Goal: Information Seeking & Learning: Learn about a topic

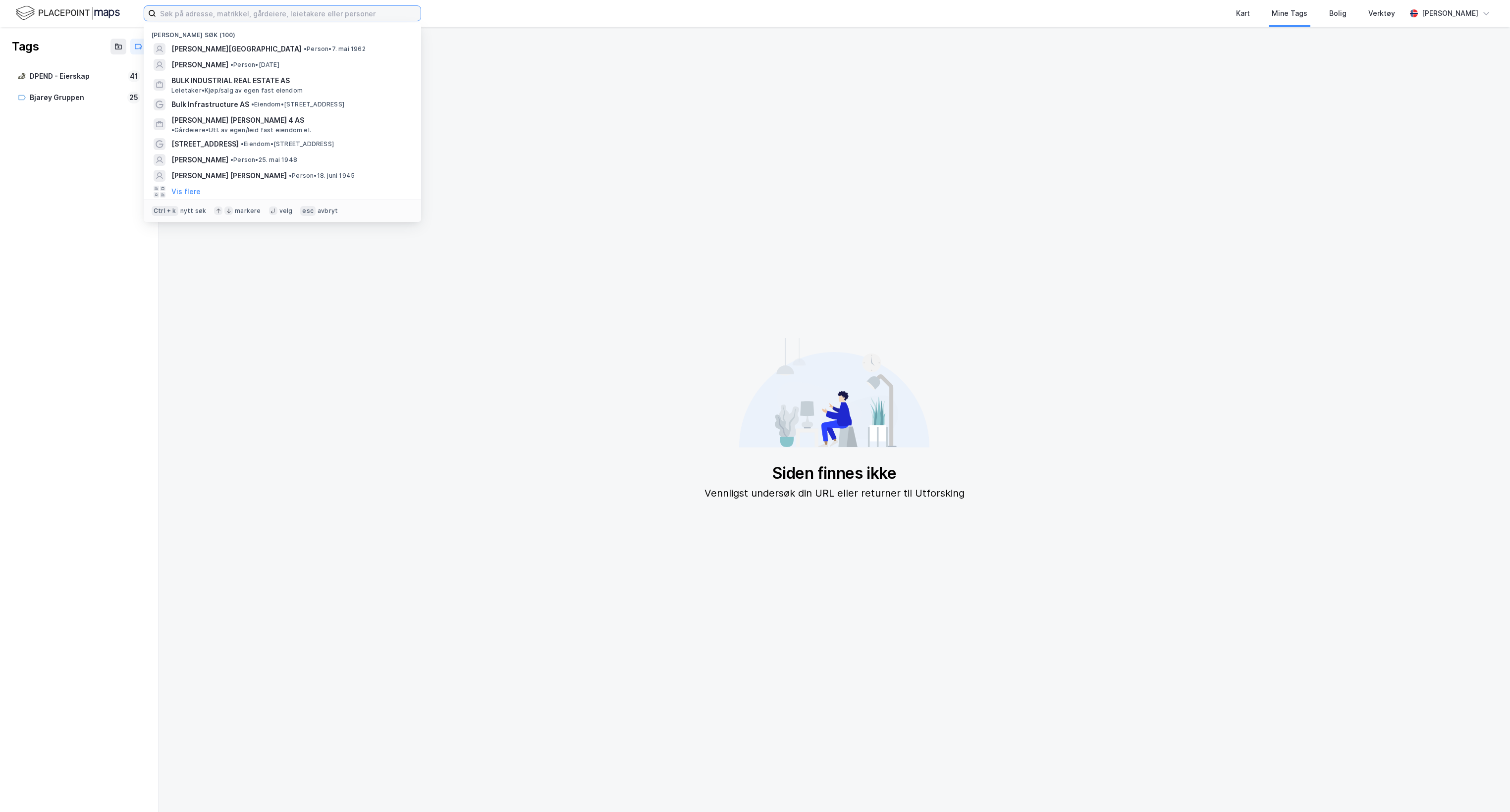
click at [213, 10] on input at bounding box center [288, 13] width 265 height 15
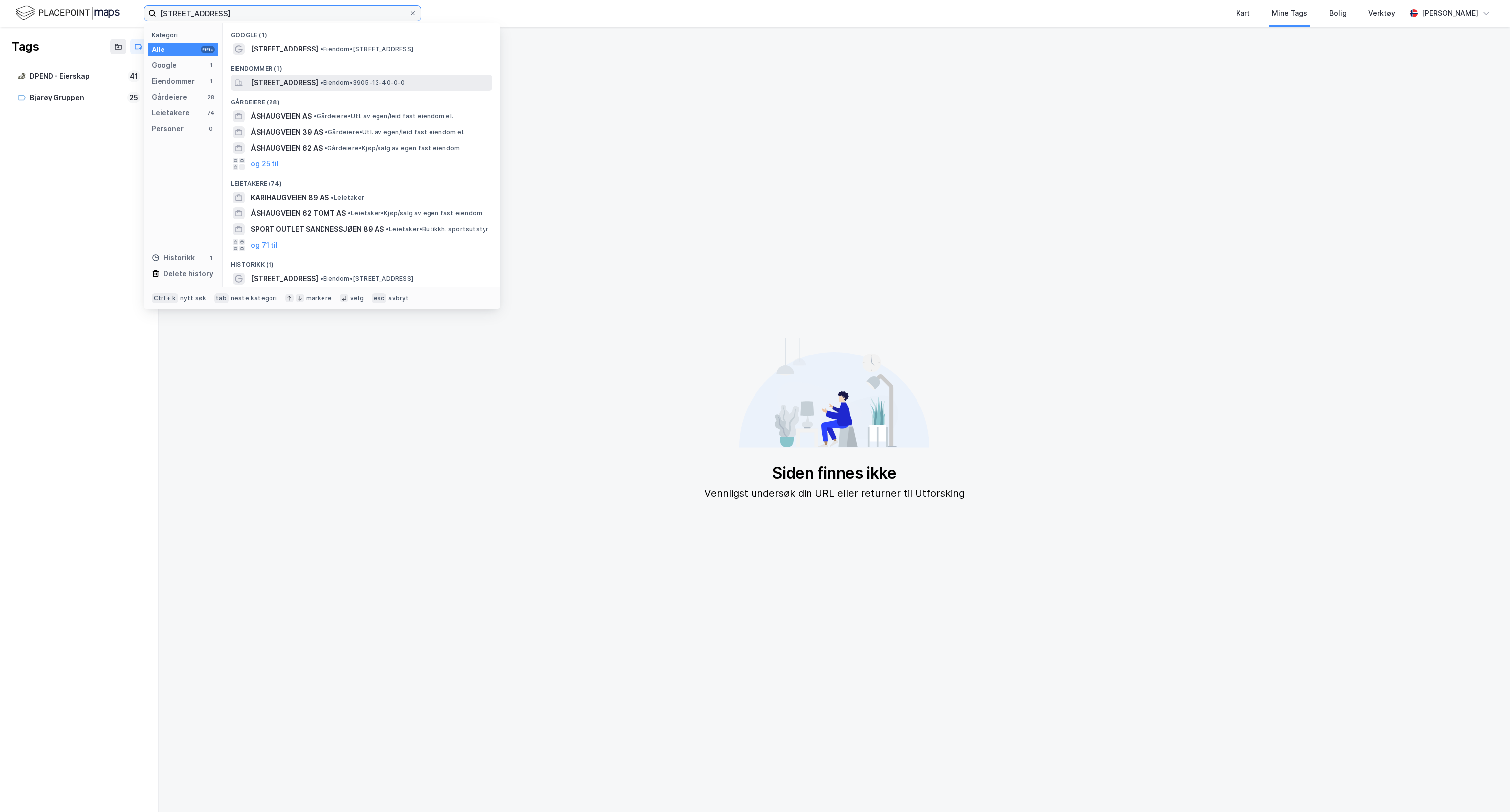
type input "[STREET_ADDRESS]"
click at [316, 88] on span "[STREET_ADDRESS]" at bounding box center [284, 82] width 67 height 12
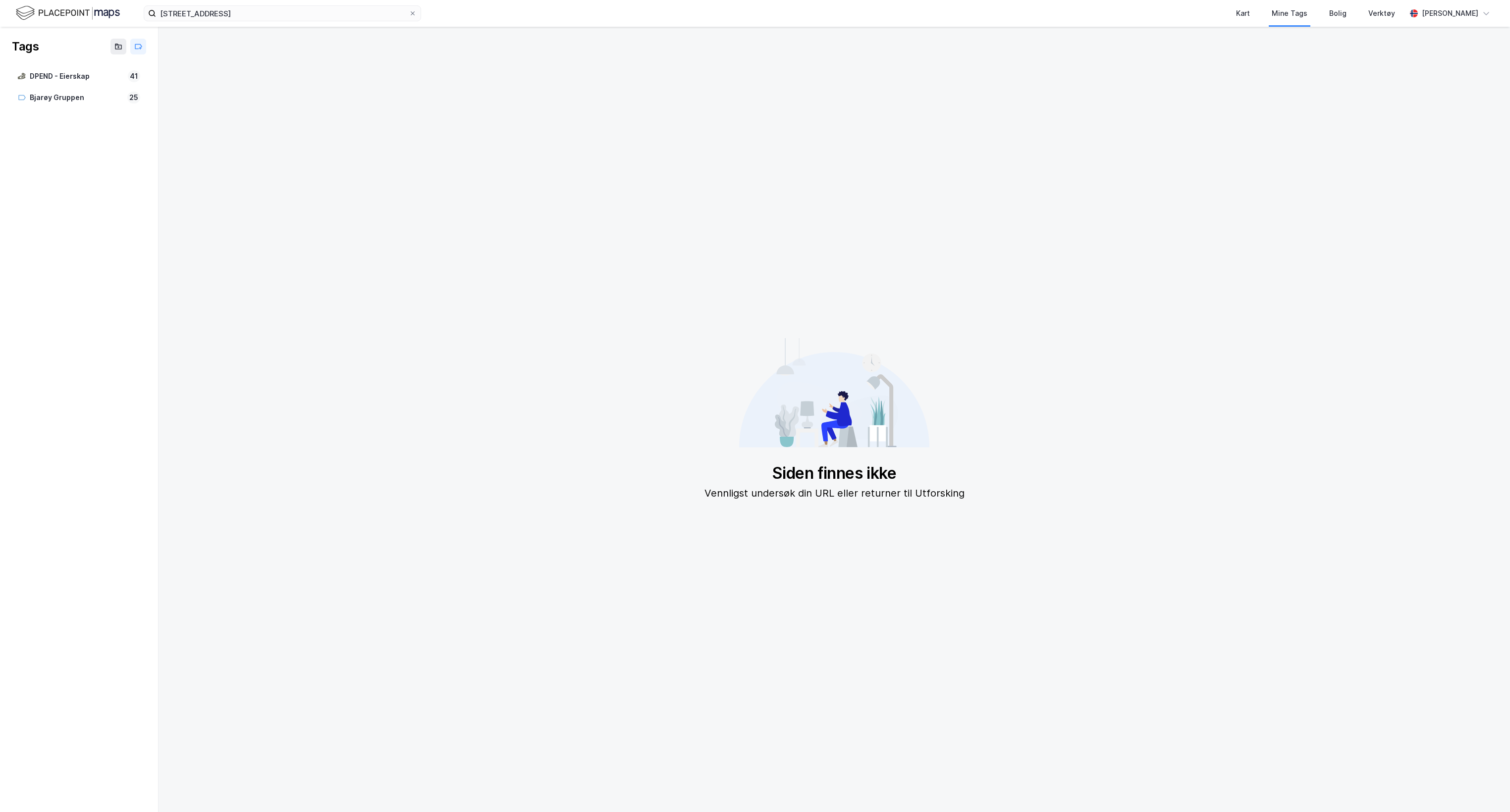
click at [34, 14] on img at bounding box center [68, 13] width 104 height 17
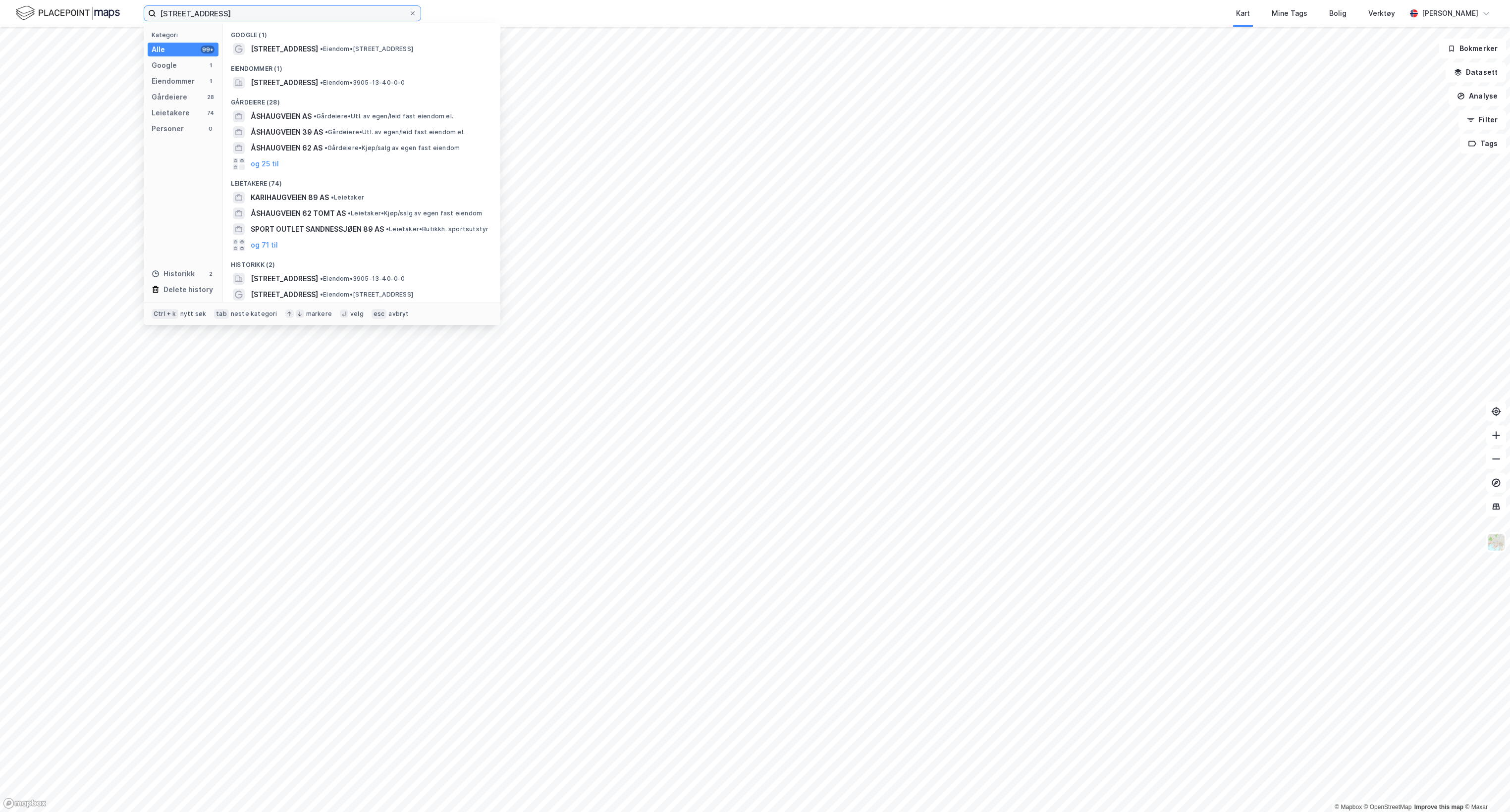
click at [234, 14] on input "[STREET_ADDRESS]" at bounding box center [282, 13] width 252 height 15
click at [318, 283] on span "[STREET_ADDRESS]" at bounding box center [284, 279] width 67 height 12
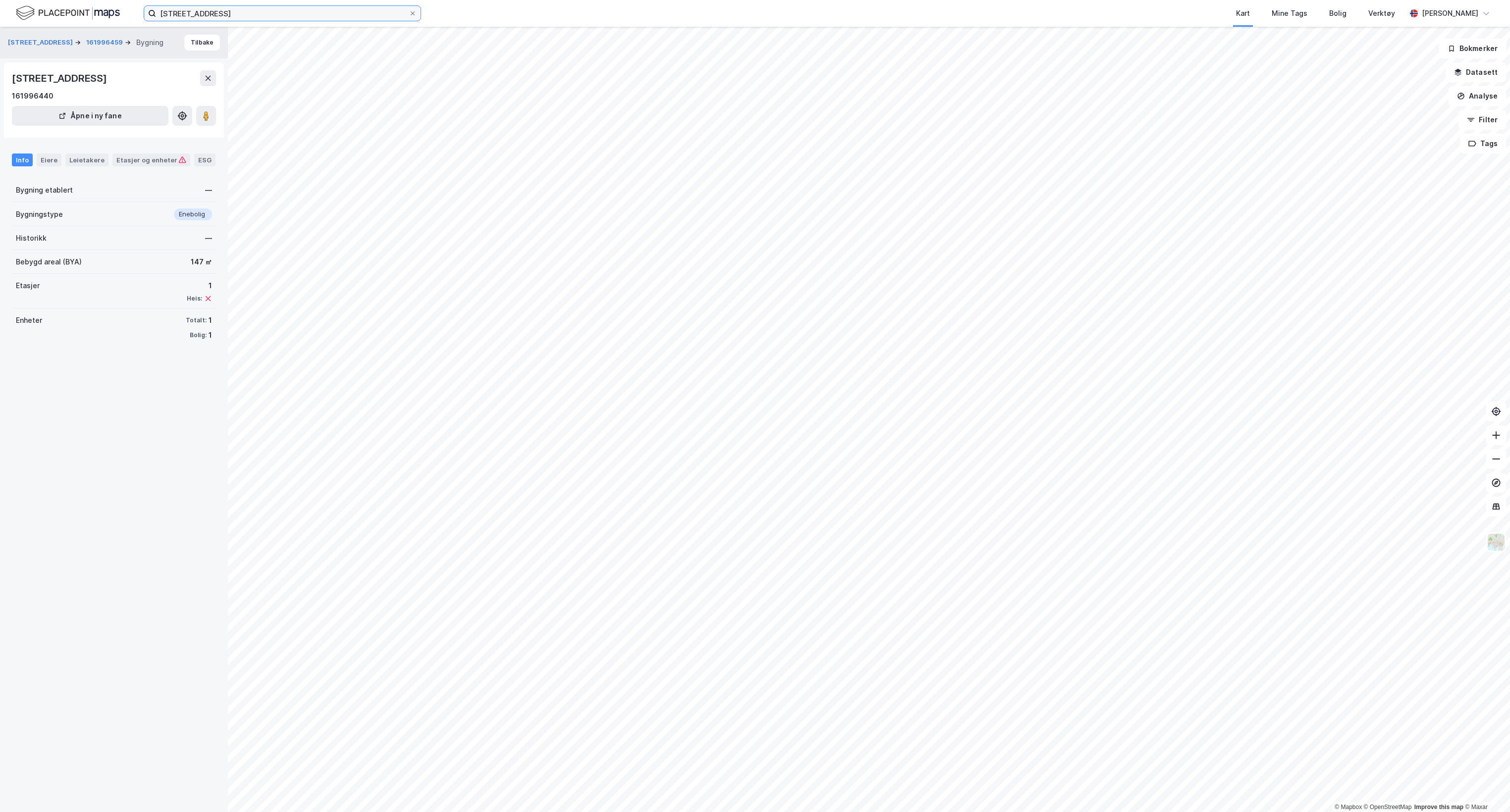
click at [188, 13] on input "[STREET_ADDRESS]" at bounding box center [282, 13] width 252 height 15
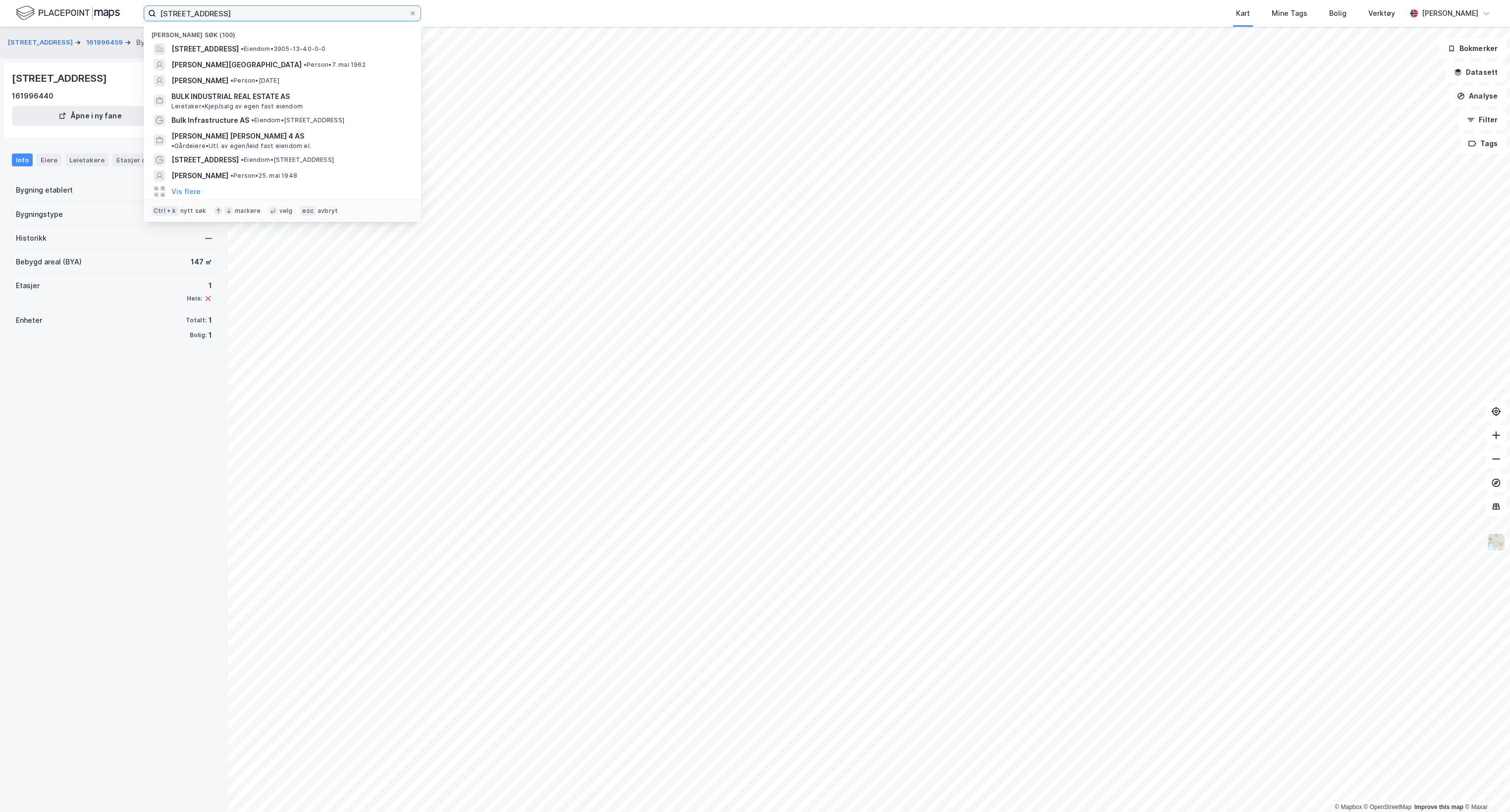
click at [188, 13] on input "[STREET_ADDRESS]" at bounding box center [282, 13] width 252 height 15
click at [69, 12] on img at bounding box center [68, 13] width 104 height 17
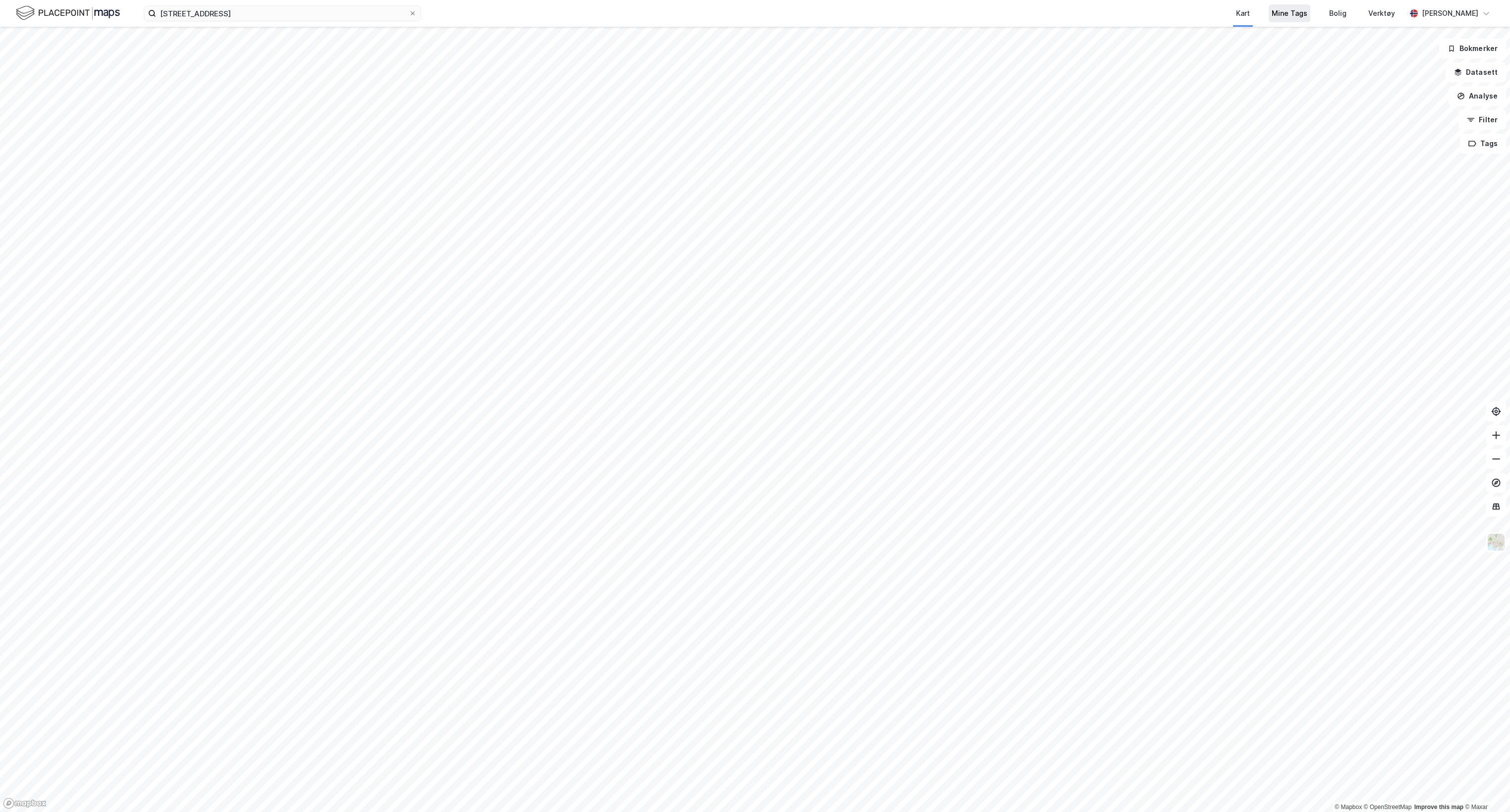
click at [1276, 17] on div "Mine Tags" at bounding box center [1289, 13] width 36 height 12
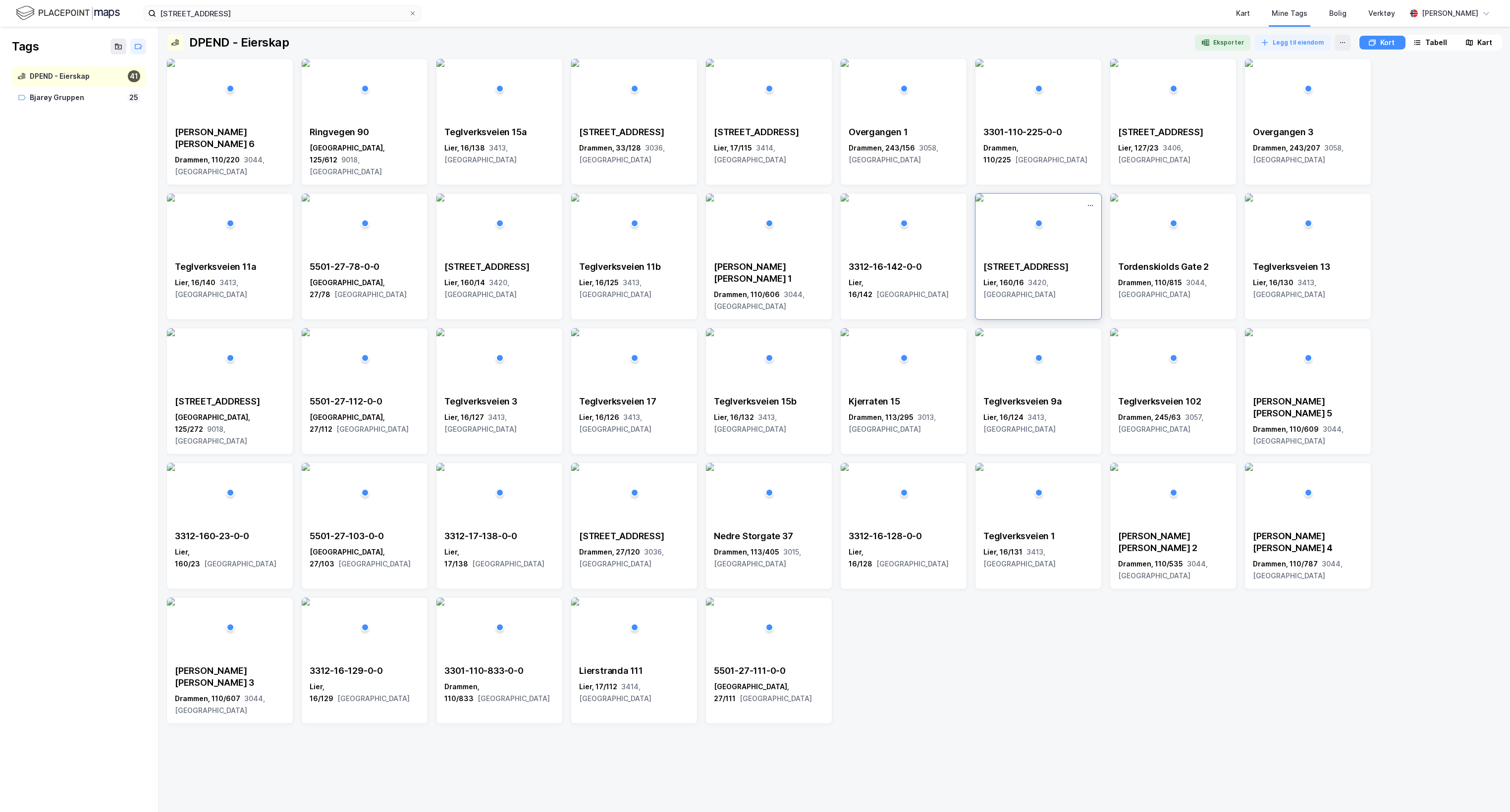
click at [984, 201] on img at bounding box center [980, 198] width 8 height 8
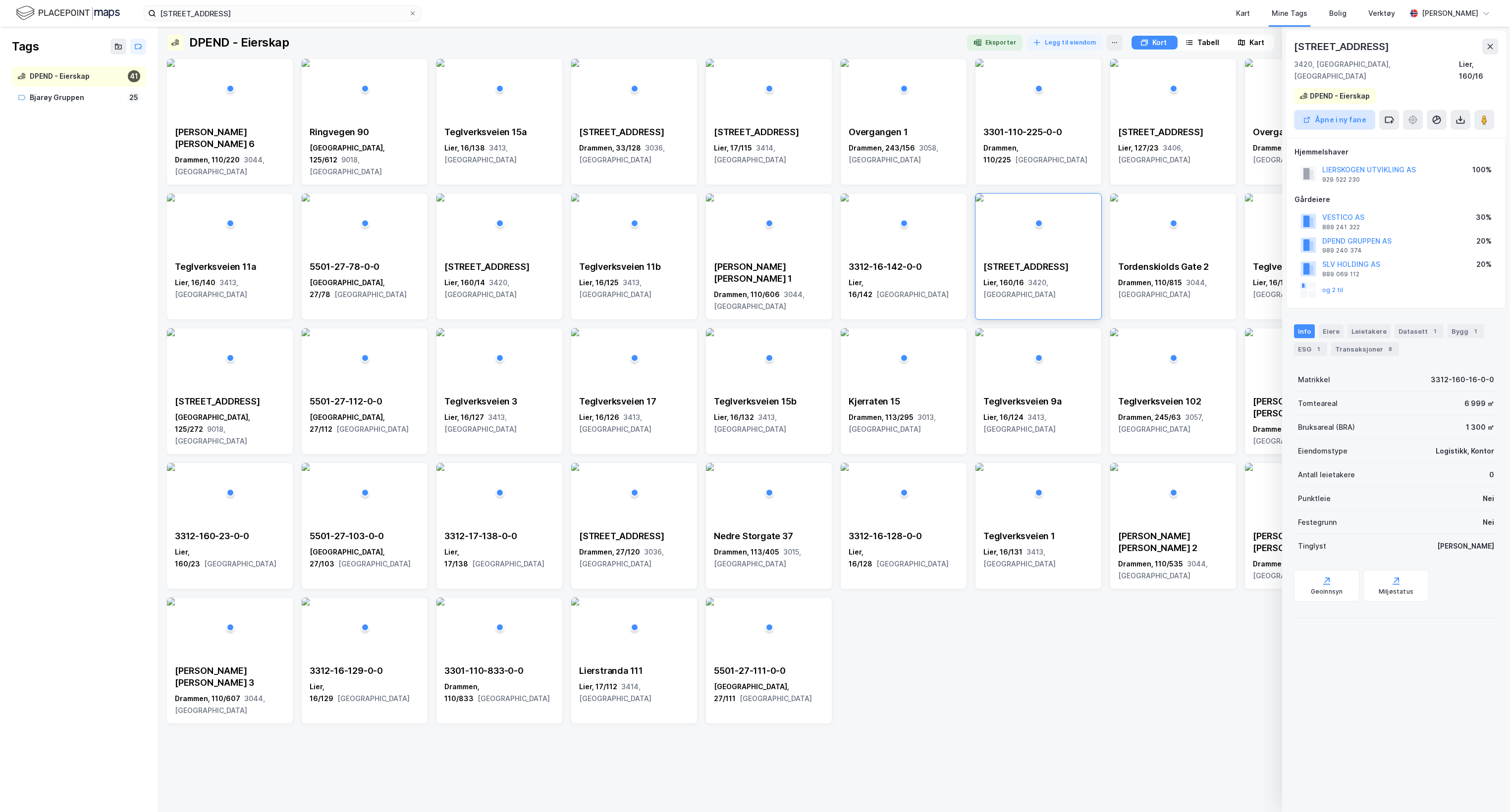
click at [1342, 111] on button "Åpne i ny fane" at bounding box center [1334, 120] width 81 height 20
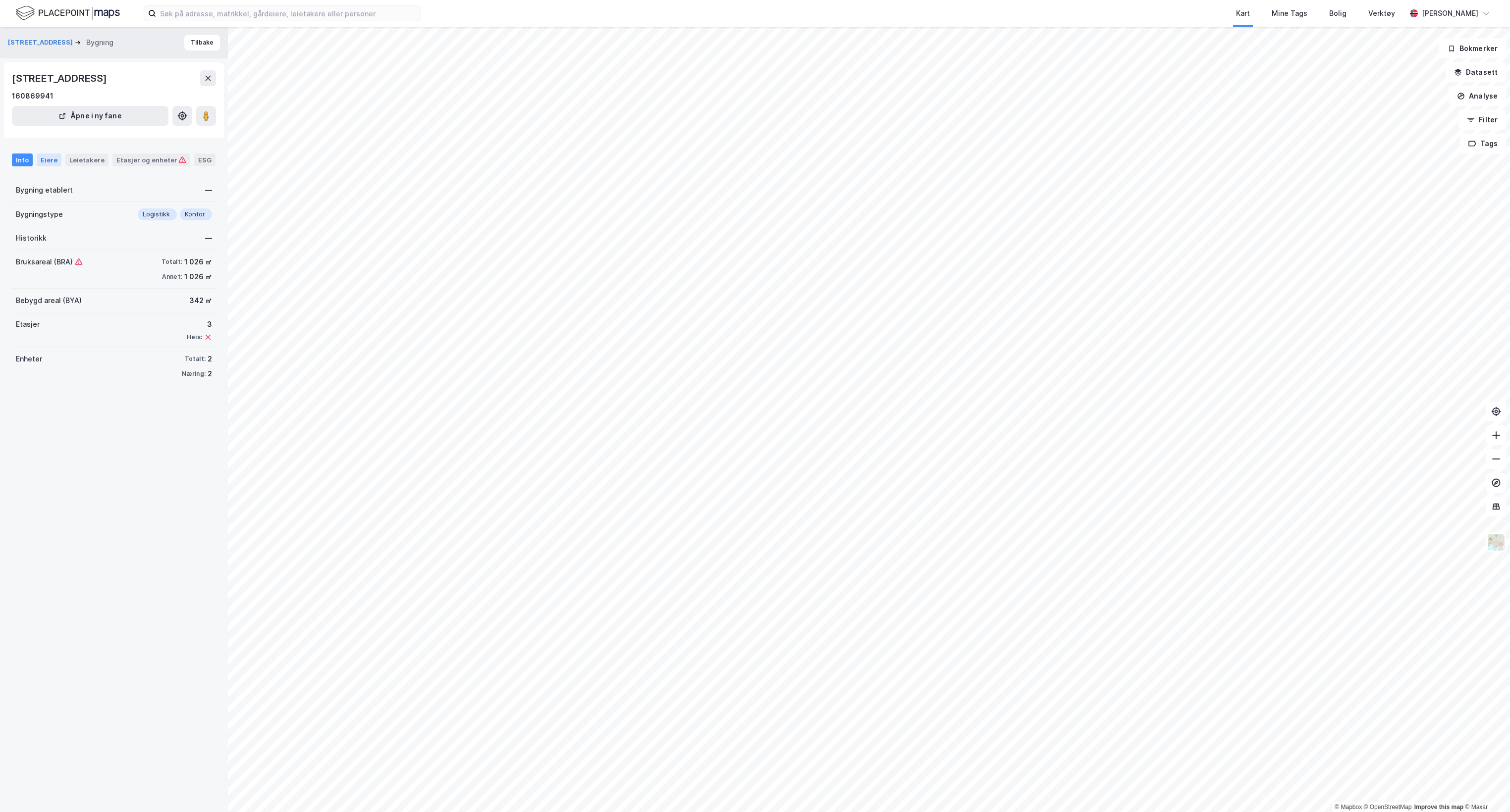
click at [45, 156] on div "Eiere" at bounding box center [49, 160] width 25 height 13
click at [22, 160] on div "Info" at bounding box center [22, 160] width 21 height 13
click at [1458, 69] on icon "button" at bounding box center [1458, 73] width 8 height 8
click at [1375, 100] on div "Kartlag" at bounding box center [1417, 96] width 162 height 12
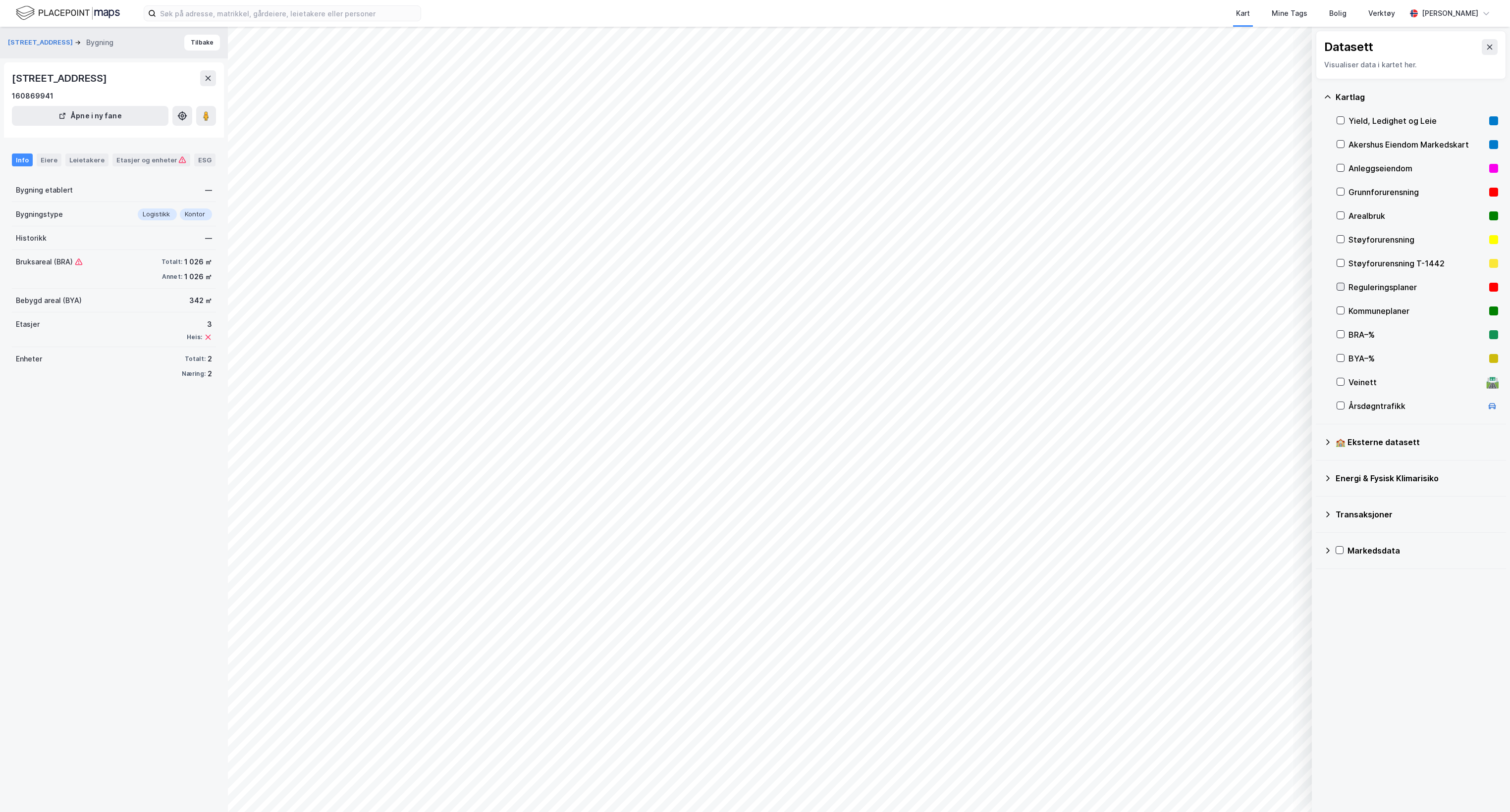
click at [1339, 289] on icon at bounding box center [1340, 286] width 7 height 7
